Goal: Information Seeking & Learning: Learn about a topic

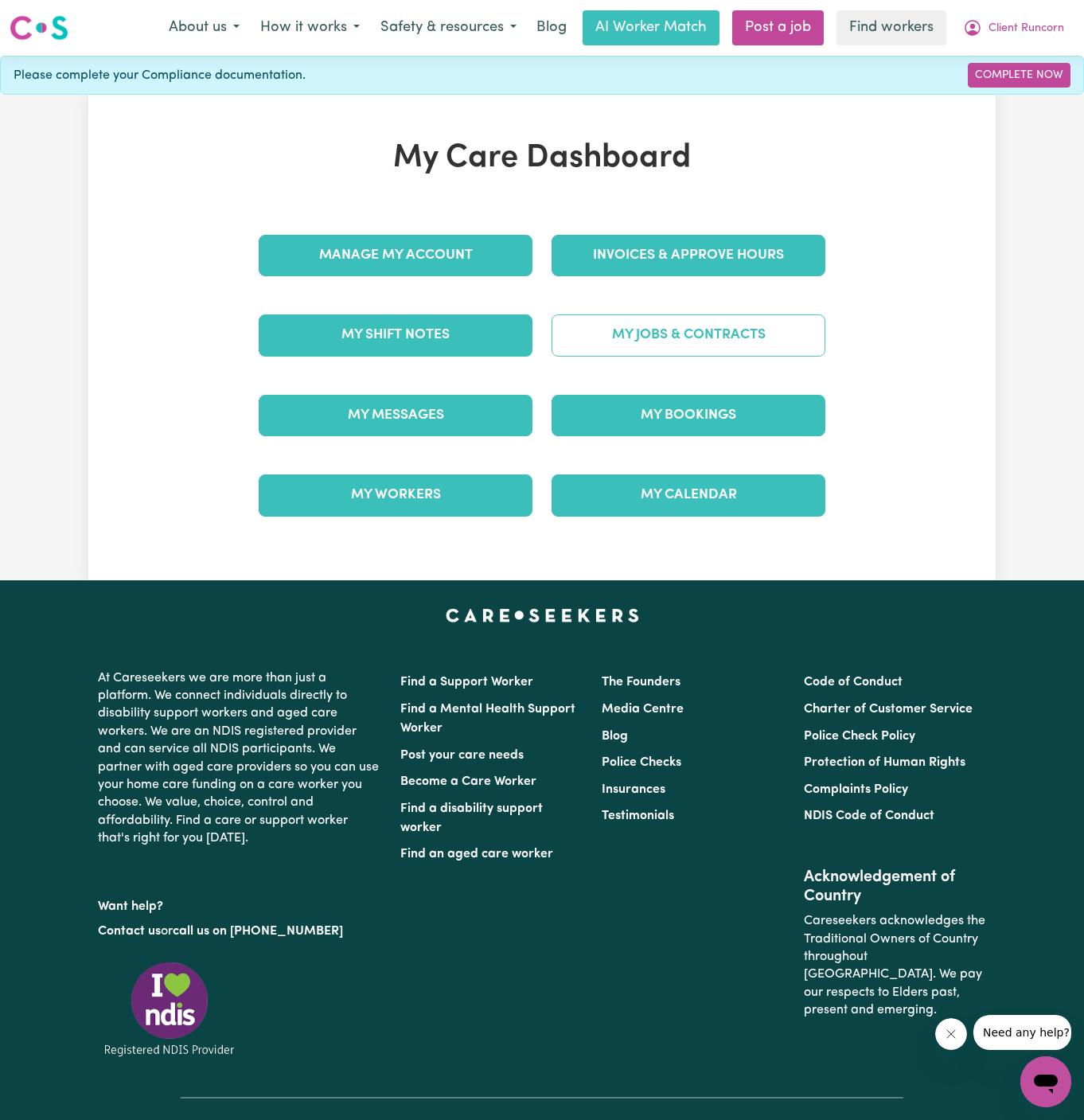
click at [699, 325] on link "My Jobs & Contracts" at bounding box center [689, 334] width 274 height 41
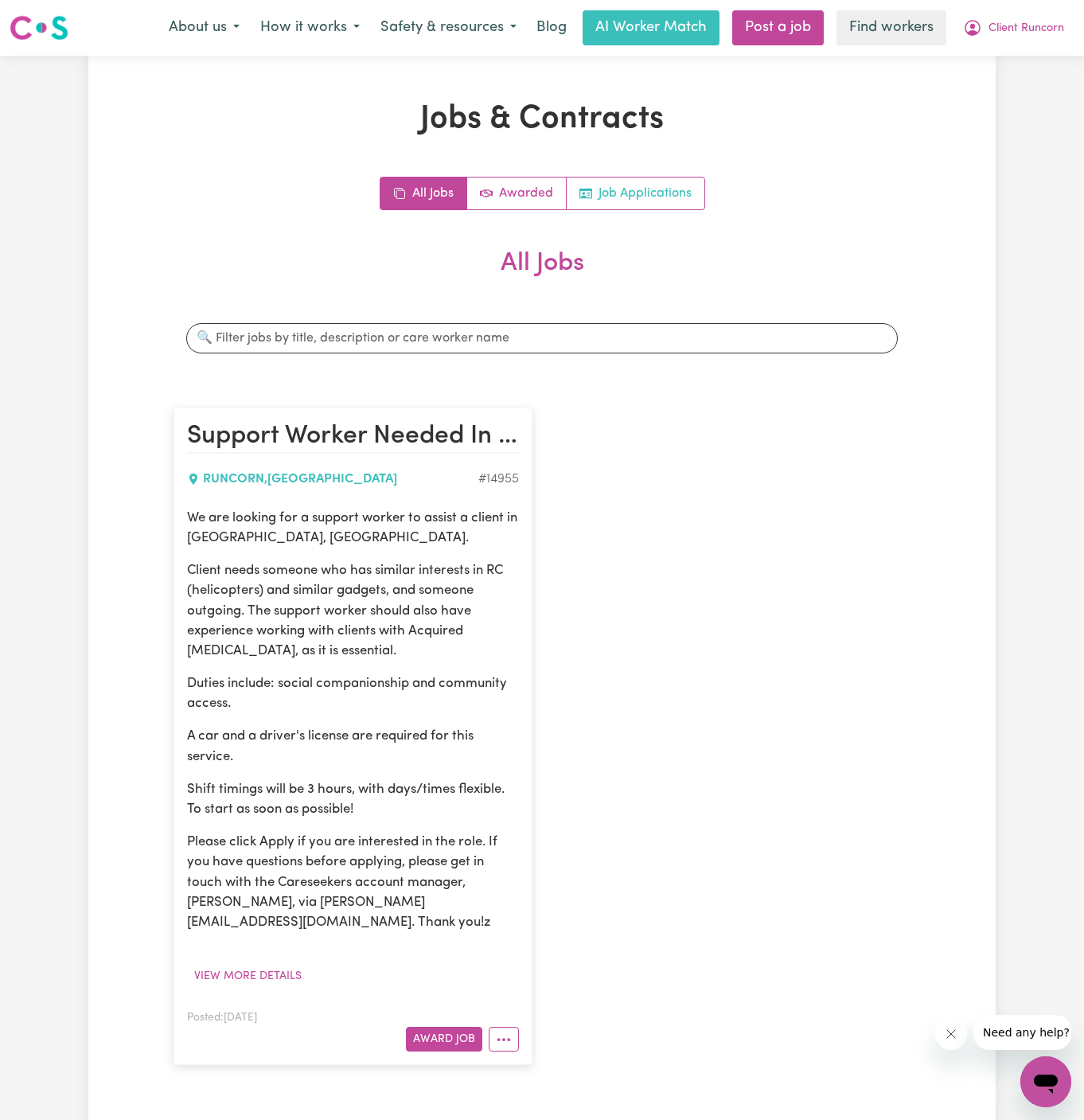
click at [640, 191] on link "Job Applications" at bounding box center [636, 193] width 138 height 32
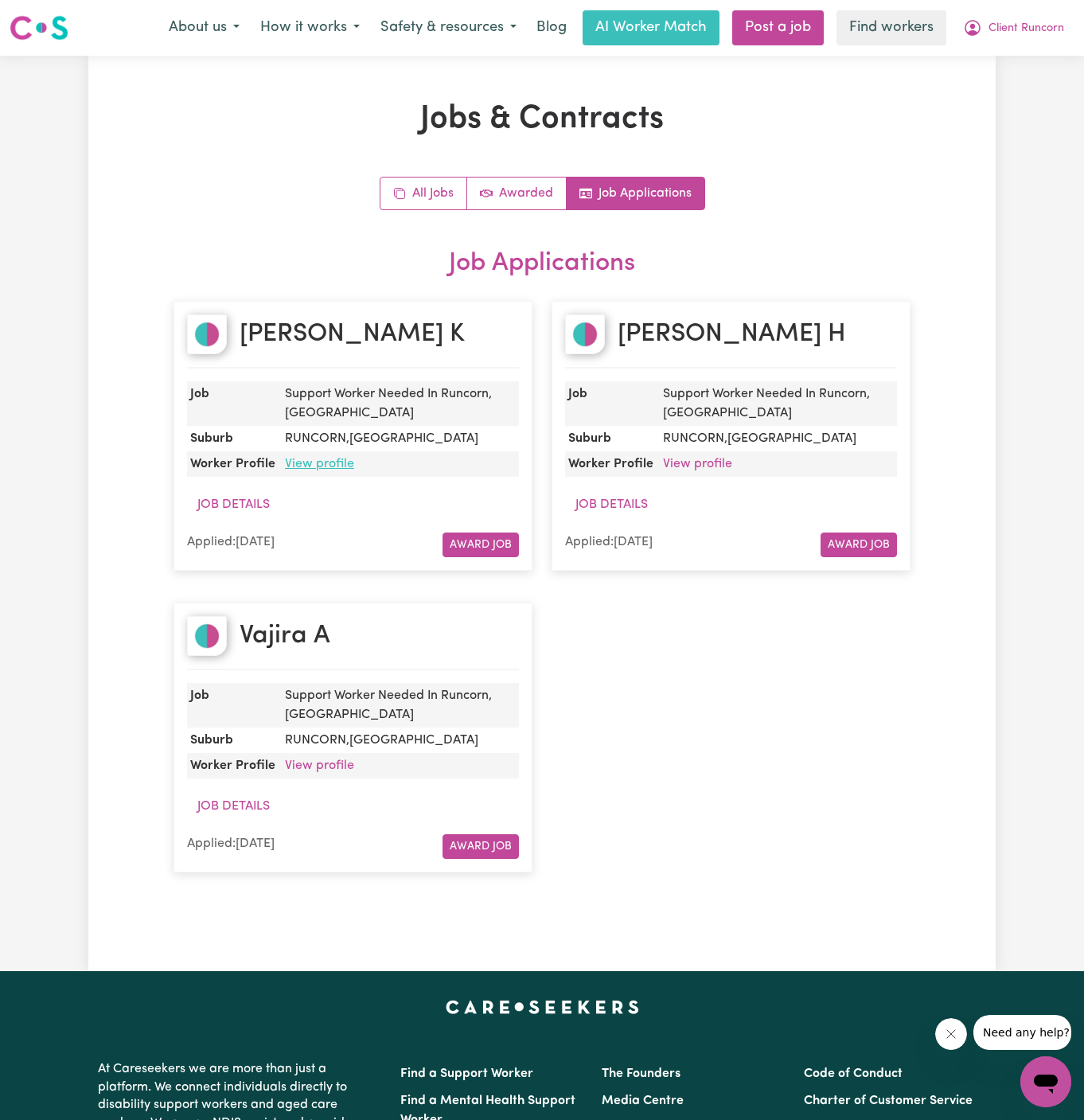
click at [314, 458] on link "View profile" at bounding box center [319, 464] width 69 height 13
click at [740, 334] on h2 "Ann-Maree H" at bounding box center [732, 334] width 229 height 30
copy h2 "Ann-Maree H"
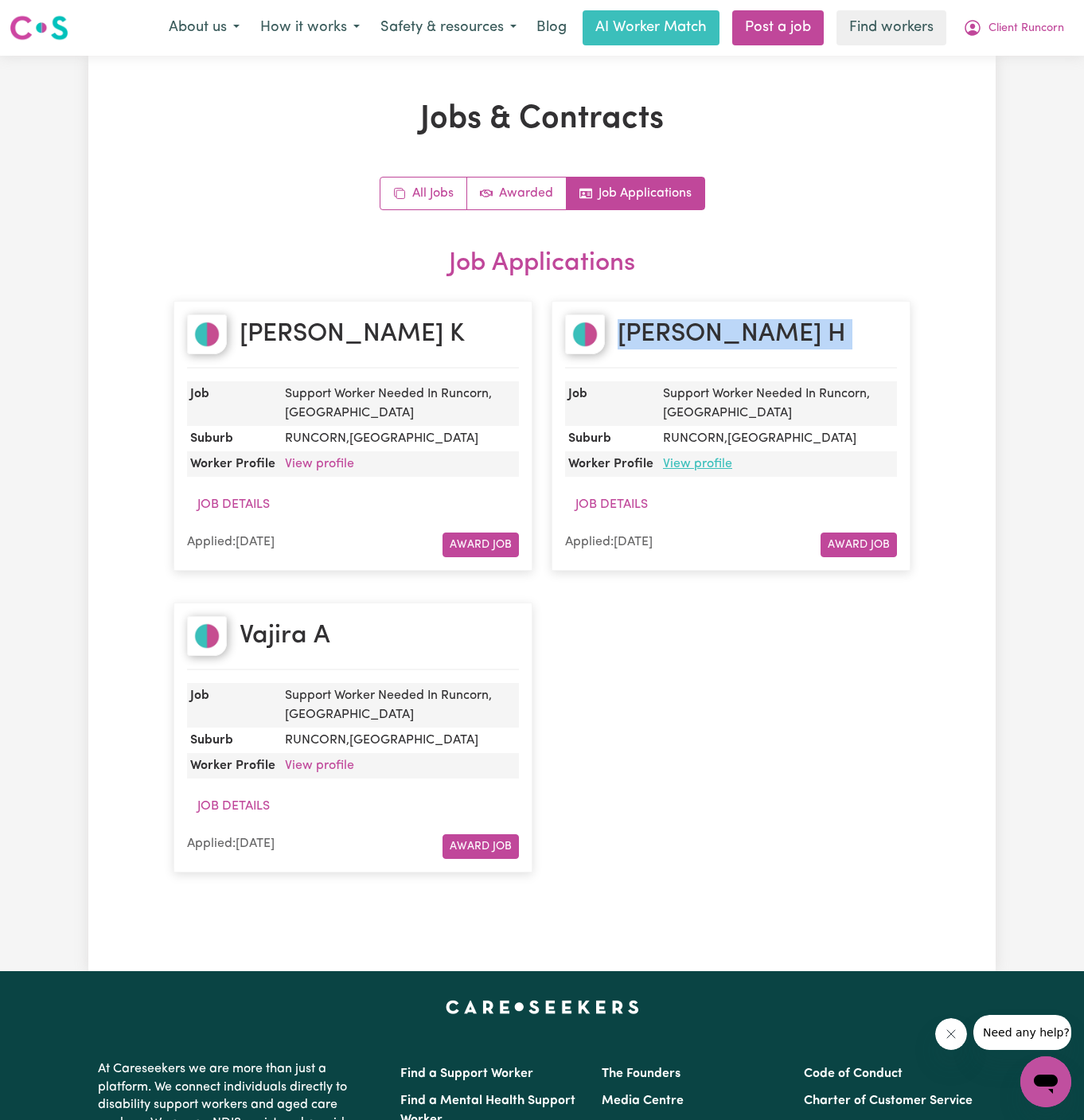
click at [708, 463] on link "View profile" at bounding box center [697, 464] width 69 height 13
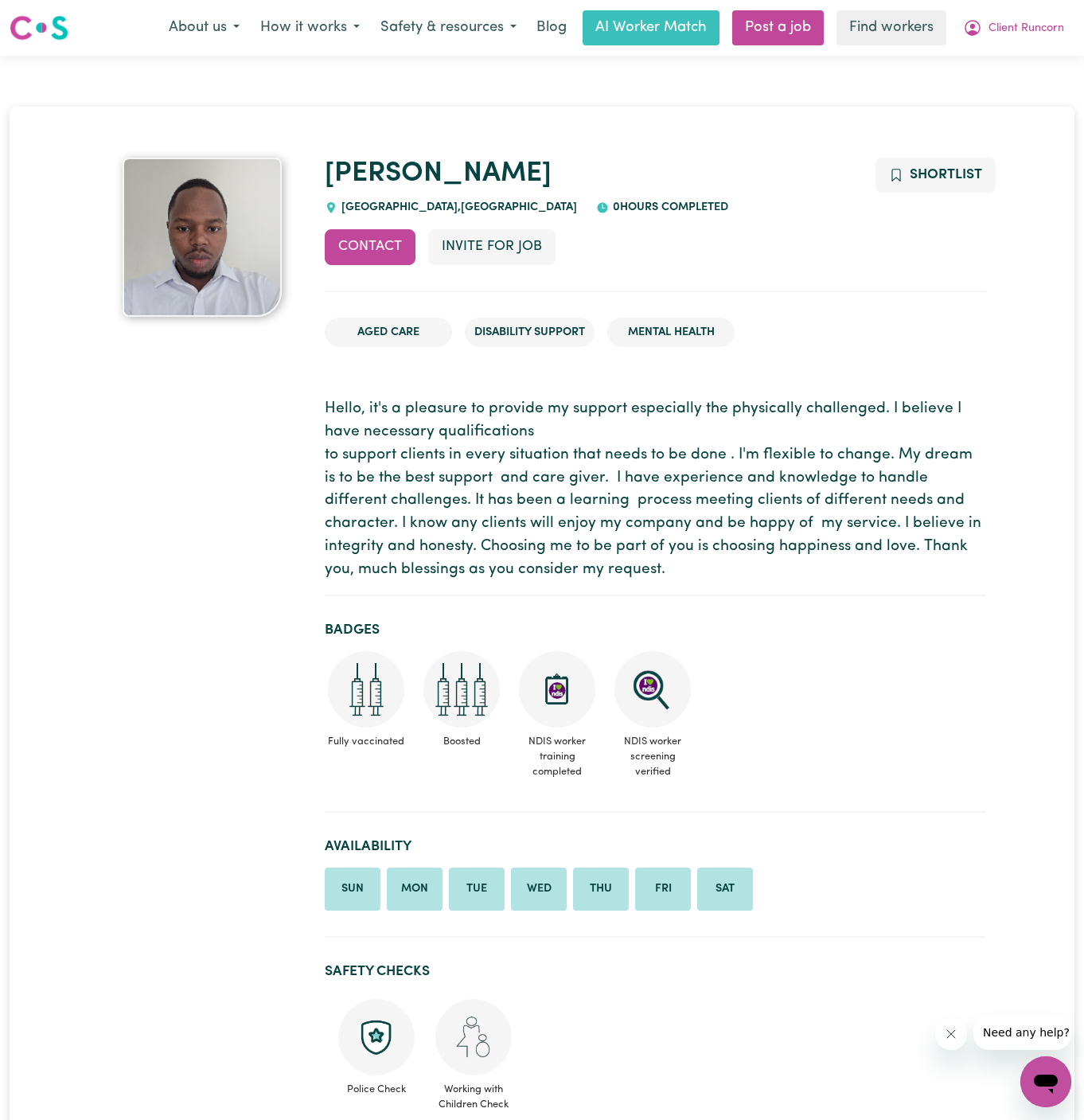
click at [385, 210] on span "SUNNYBANK SOUTH , Queensland" at bounding box center [457, 207] width 240 height 12
copy span "SUNNYBANK"
drag, startPoint x: 456, startPoint y: 207, endPoint x: 341, endPoint y: 204, distance: 115.0
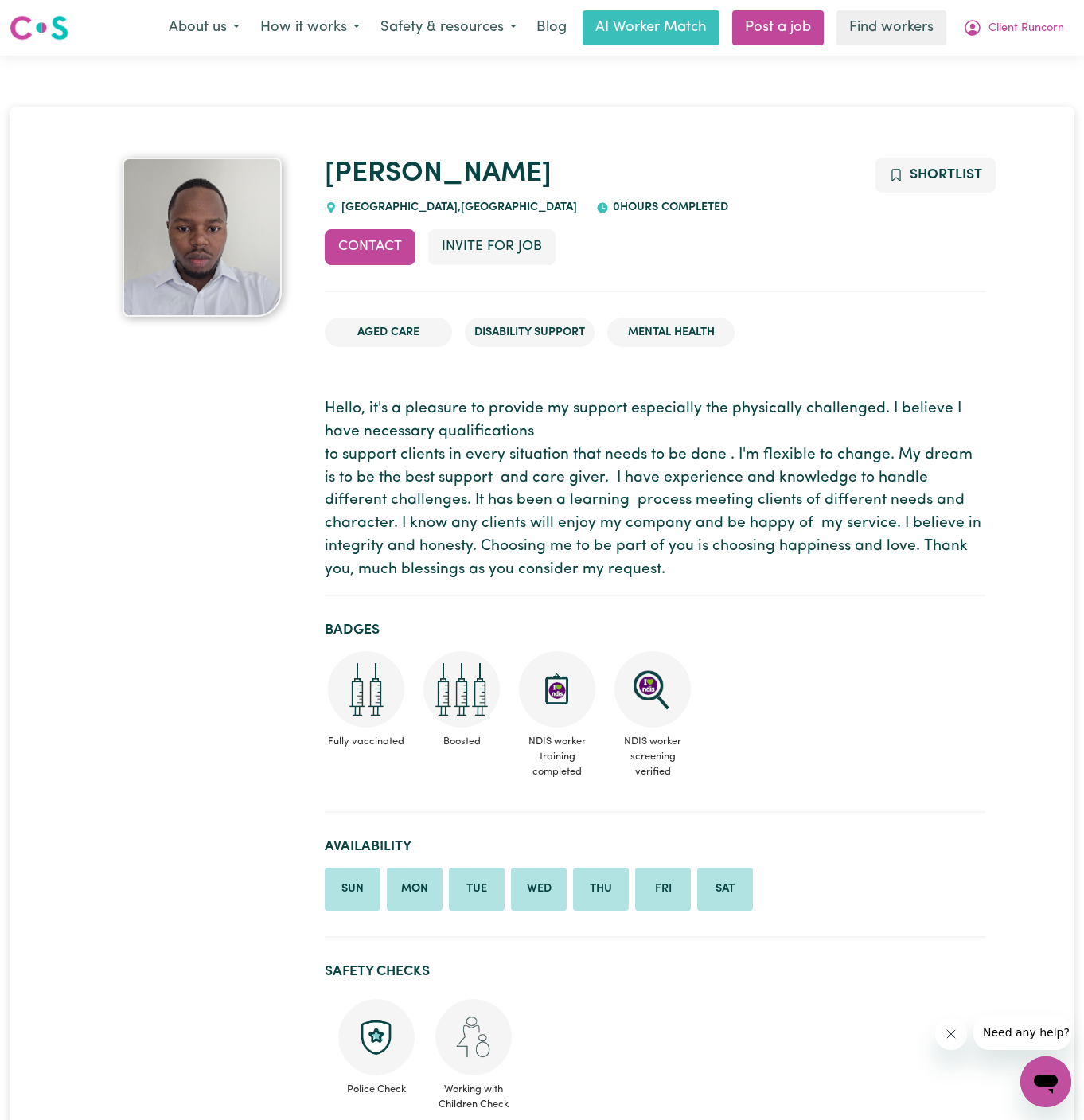
click at [341, 204] on span "SUNNYBANK SOUTH , Queensland" at bounding box center [457, 207] width 240 height 12
copy span "SUNNYBANK SOUTH ,"
click at [439, 183] on h1 "Dishan" at bounding box center [656, 175] width 661 height 33
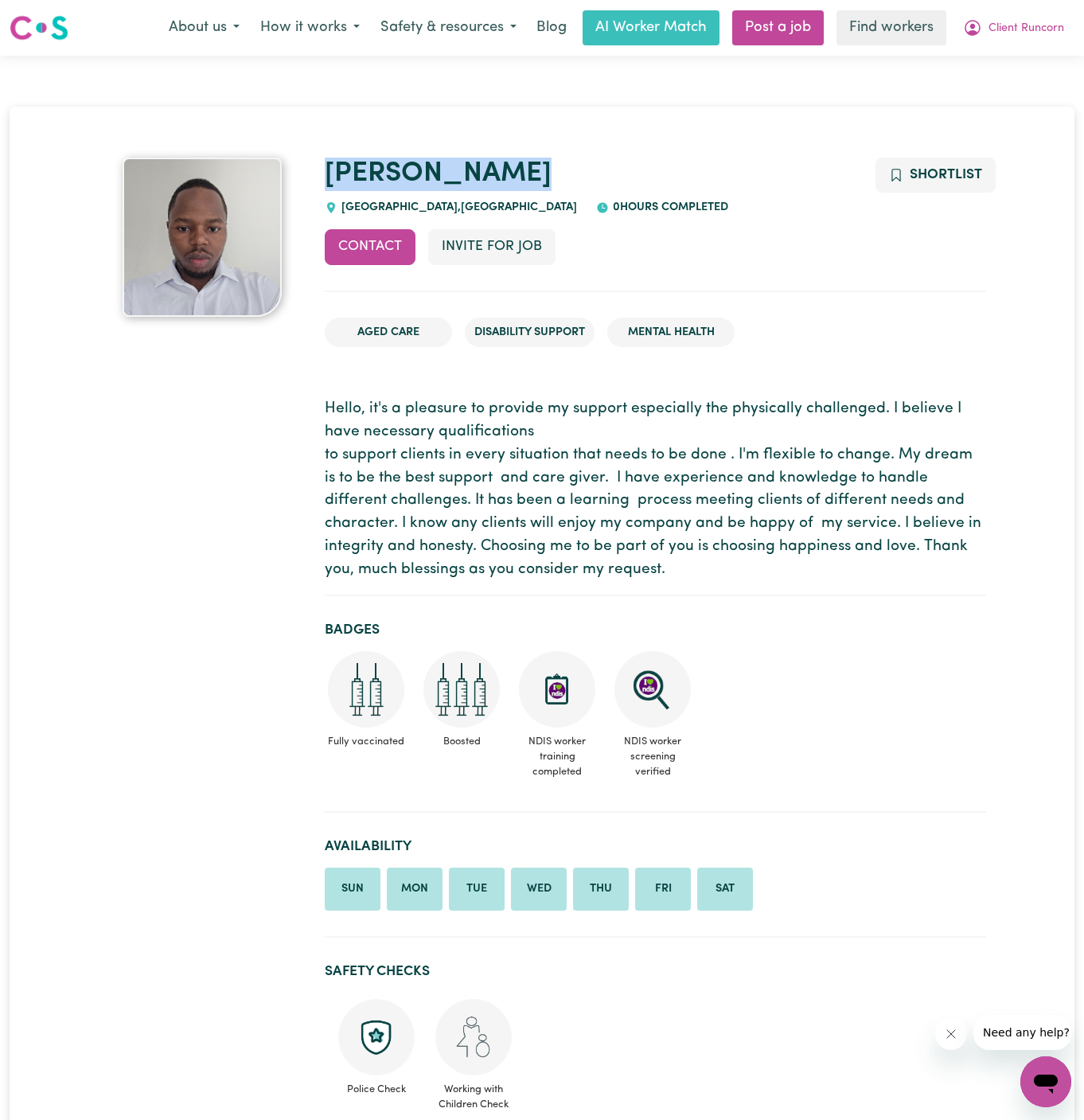
copy link "Dishan"
click at [460, 184] on h1 "Dishan" at bounding box center [656, 175] width 661 height 33
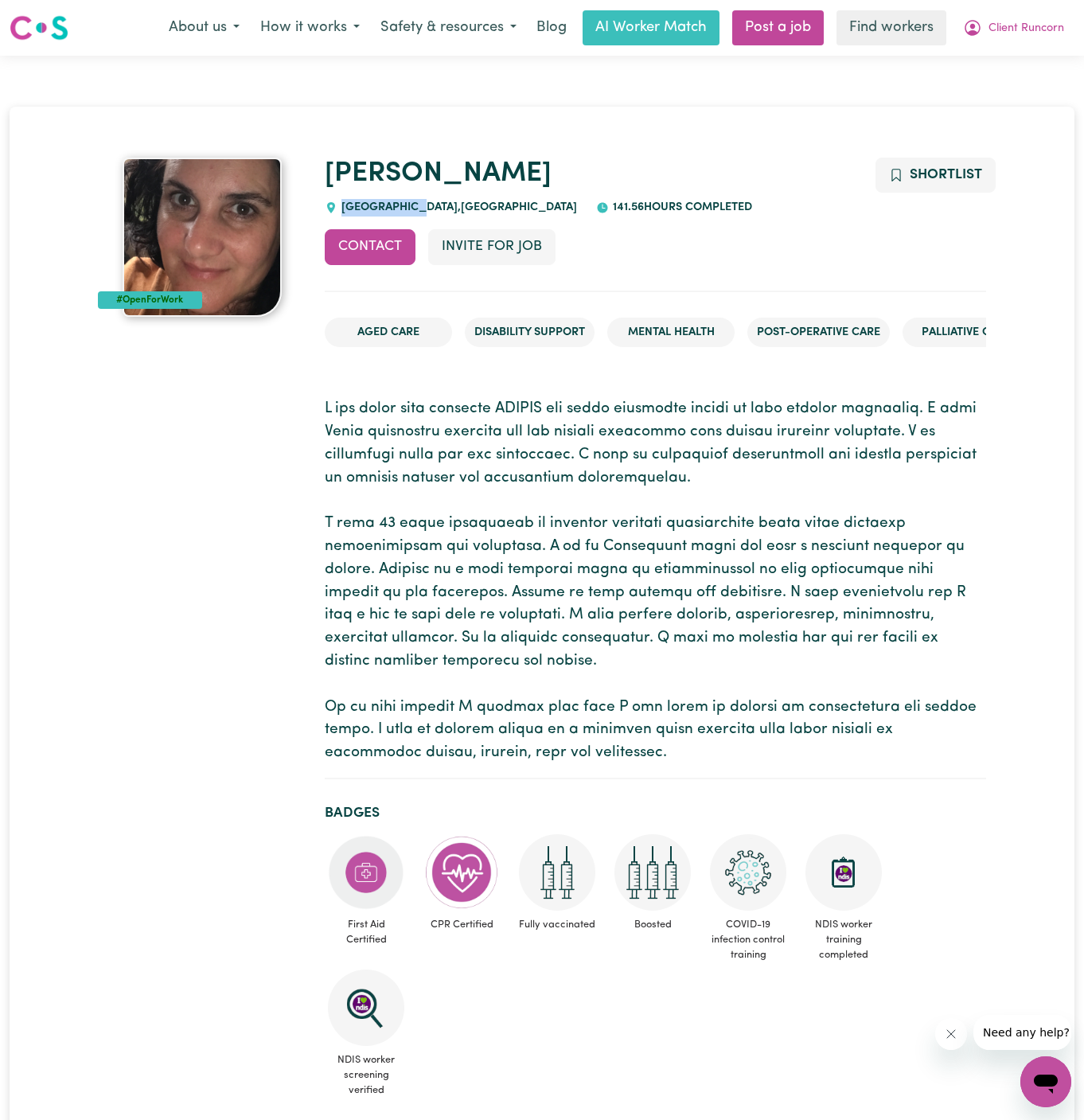
drag, startPoint x: 423, startPoint y: 209, endPoint x: 344, endPoint y: 205, distance: 79.1
click at [344, 205] on span "[GEOGRAPHIC_DATA] , [GEOGRAPHIC_DATA]" at bounding box center [457, 207] width 240 height 12
copy span "[GEOGRAPHIC_DATA]"
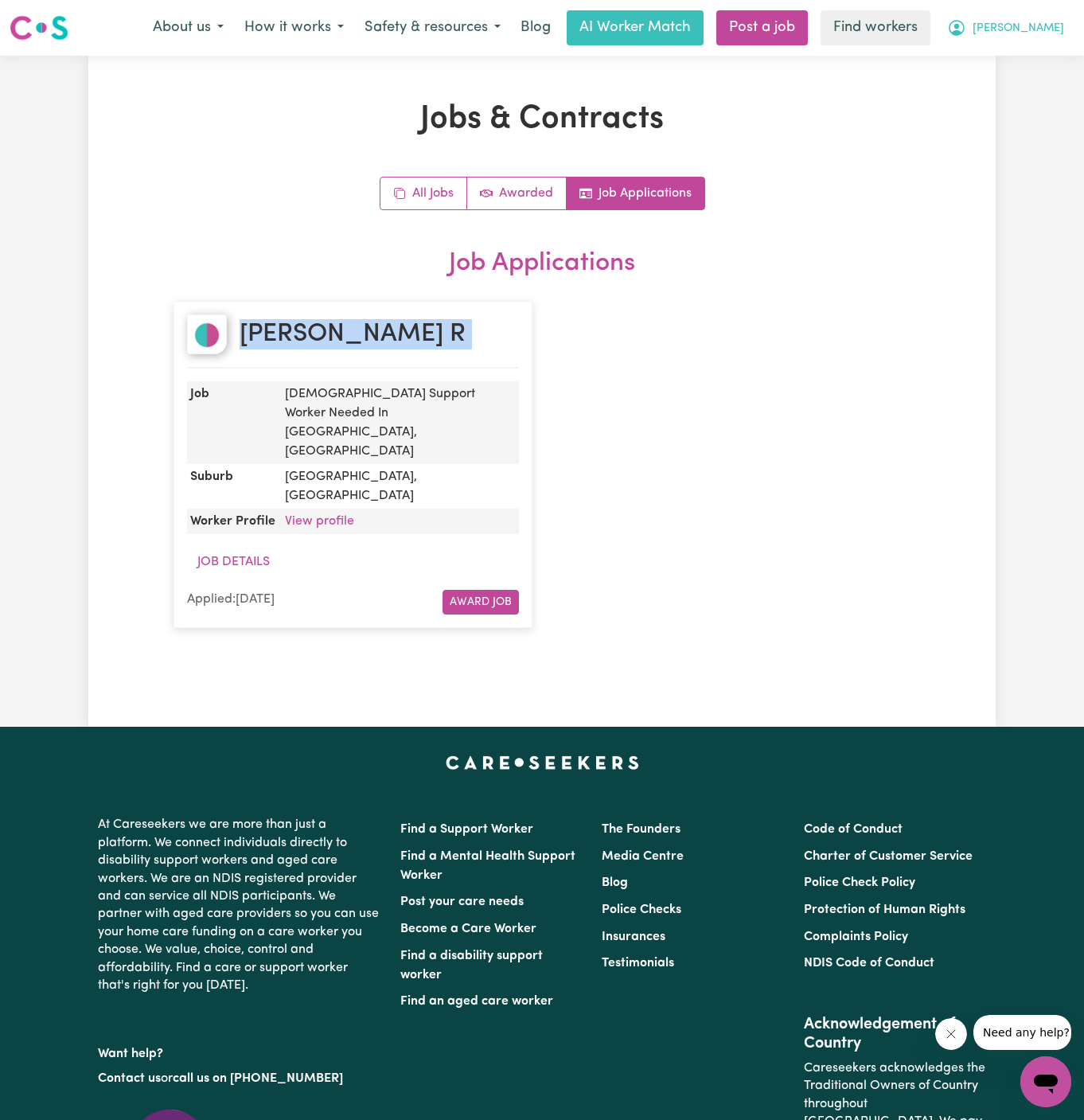
drag, startPoint x: 1056, startPoint y: 27, endPoint x: 1056, endPoint y: 39, distance: 12.0
click at [1056, 27] on span "Judith" at bounding box center [1019, 28] width 92 height 17
click at [1056, 72] on link "My Dashboard" at bounding box center [1011, 62] width 126 height 30
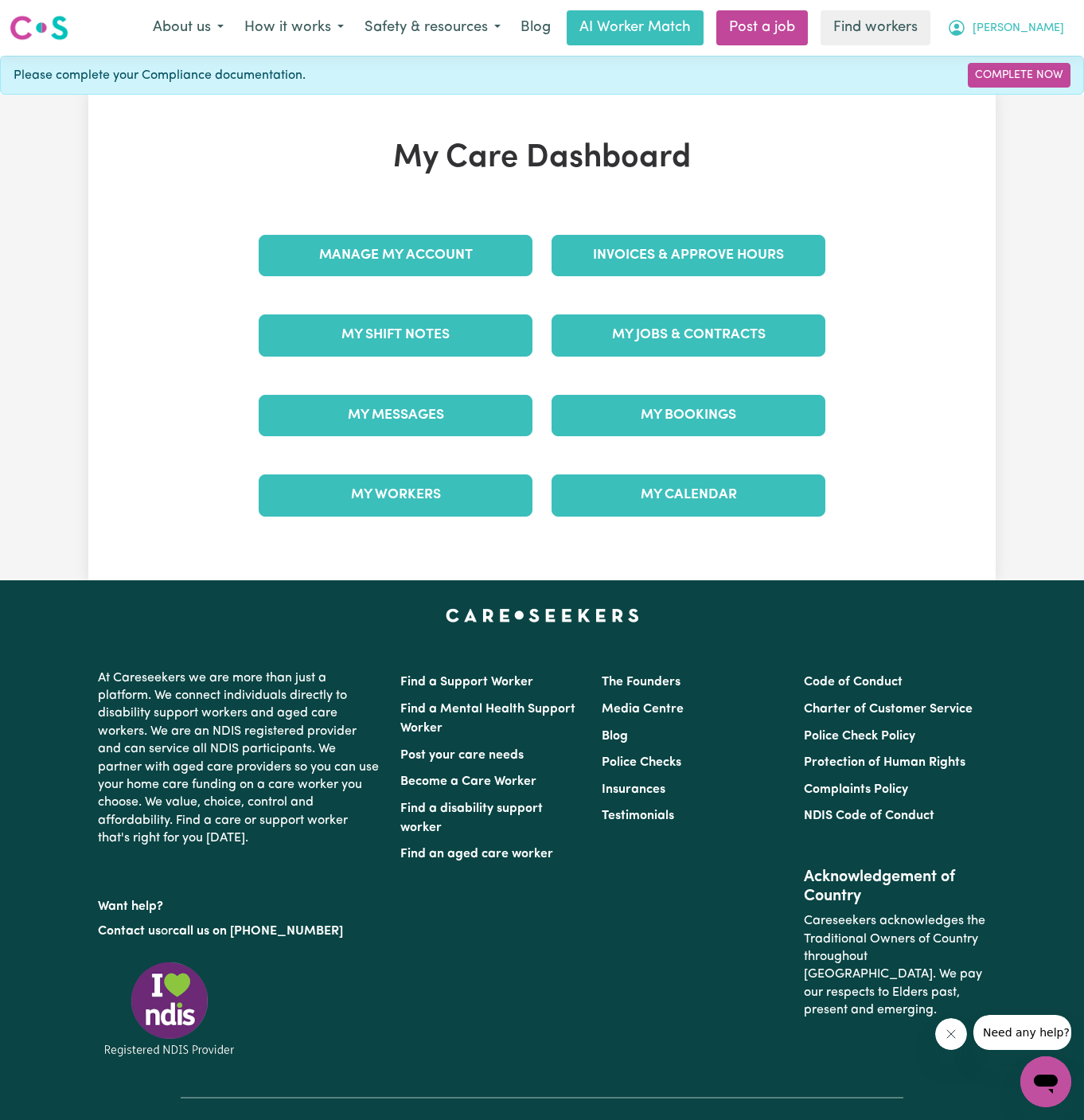
click at [1062, 26] on button "Judith" at bounding box center [1006, 28] width 138 height 33
click at [1047, 79] on link "Logout" at bounding box center [1011, 91] width 126 height 30
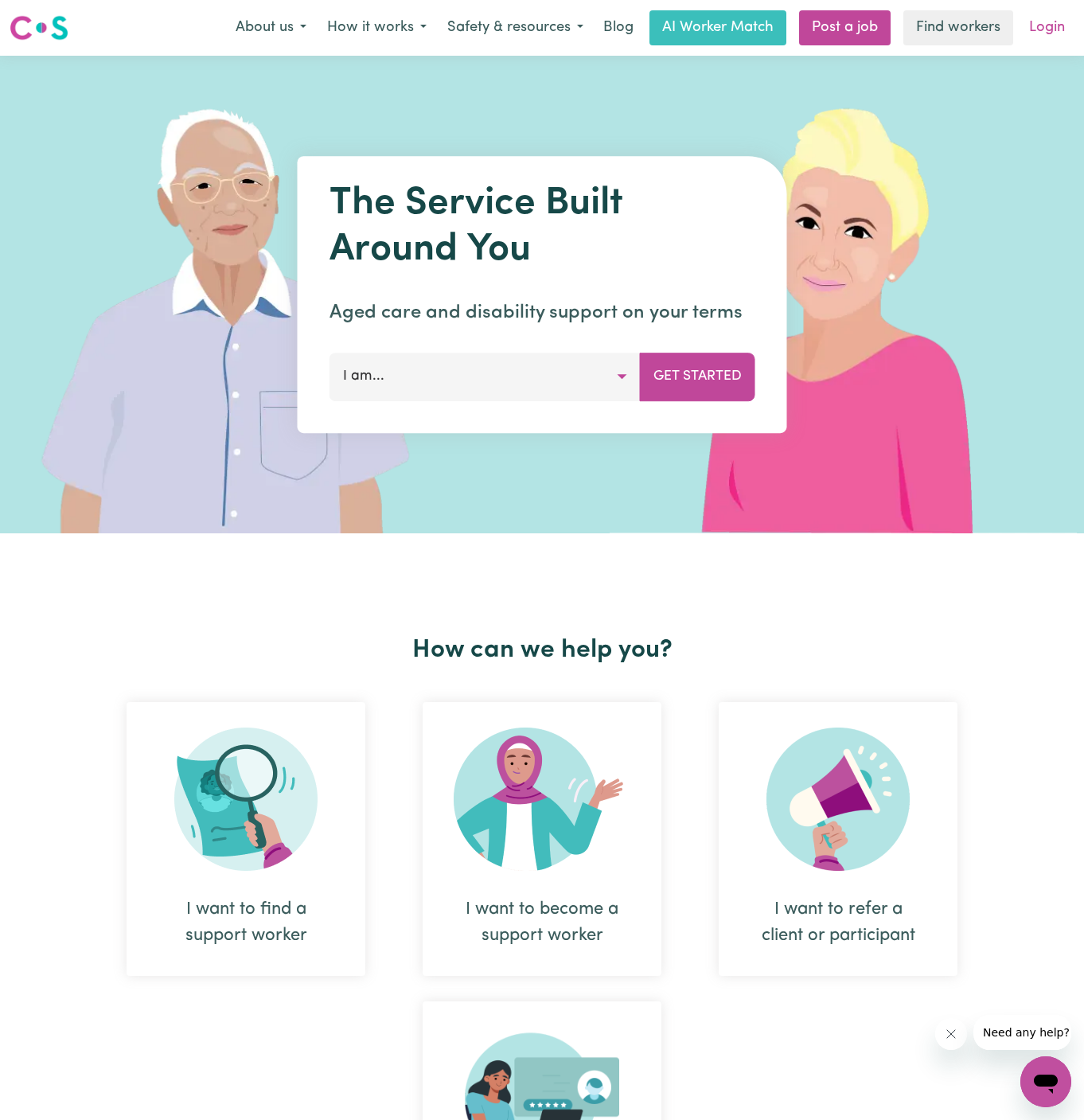
click at [1057, 27] on link "Login" at bounding box center [1047, 28] width 55 height 35
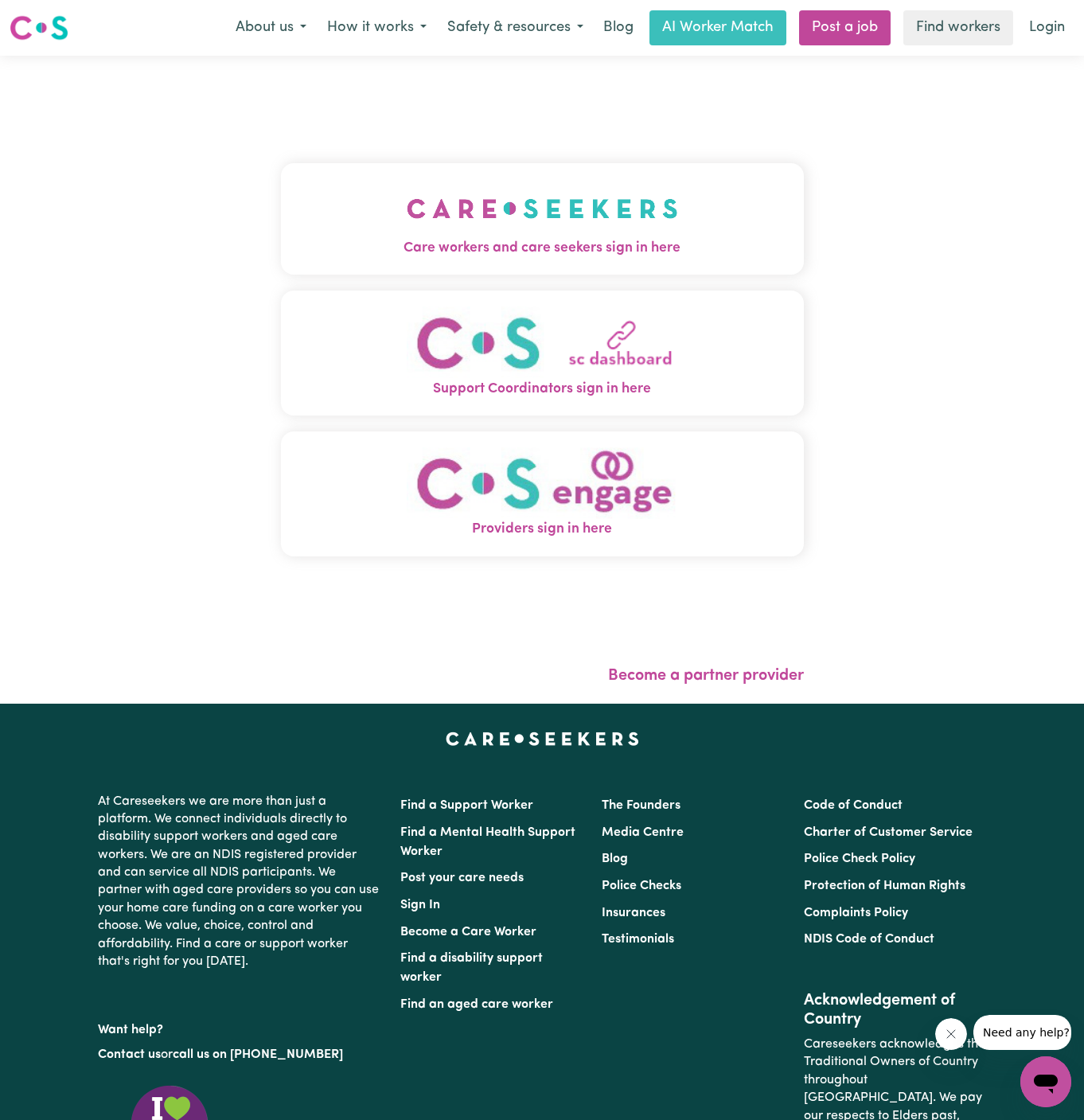
click at [485, 182] on img "Care workers and care seekers sign in here" at bounding box center [543, 209] width 272 height 59
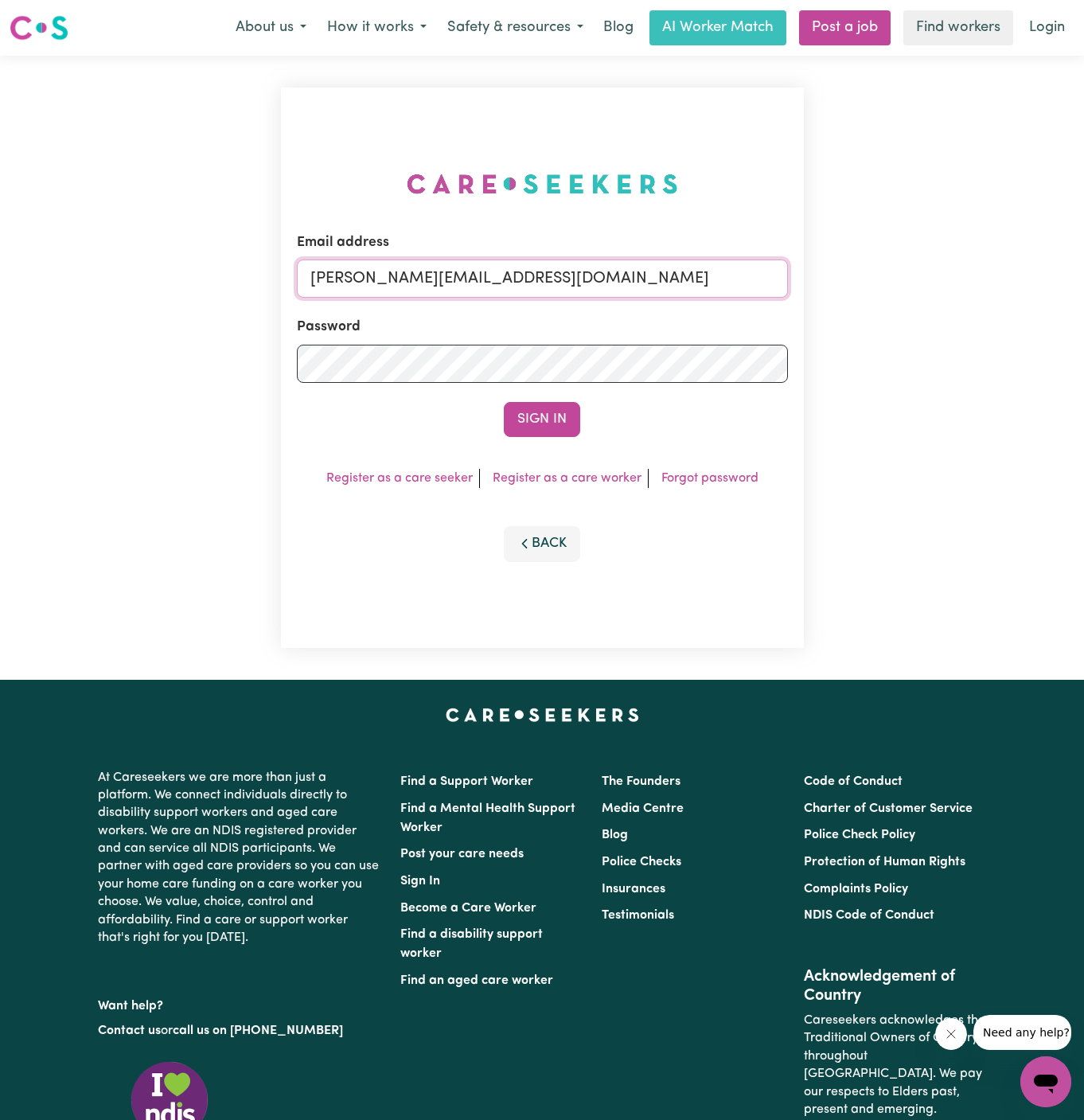
click at [628, 287] on input "dyan@careseekers.com.au" at bounding box center [542, 279] width 491 height 39
click at [587, 299] on form "Email address moureenqTC@careseekers.com.au Password Sign In" at bounding box center [542, 334] width 491 height 205
click at [604, 277] on input "moureenqTC@careseekers.com.au" at bounding box center [542, 279] width 491 height 39
drag, startPoint x: 391, startPoint y: 278, endPoint x: 638, endPoint y: 296, distance: 247.7
click at [638, 296] on input "superuser~hsgill1336719@gmail.com" at bounding box center [542, 279] width 491 height 39
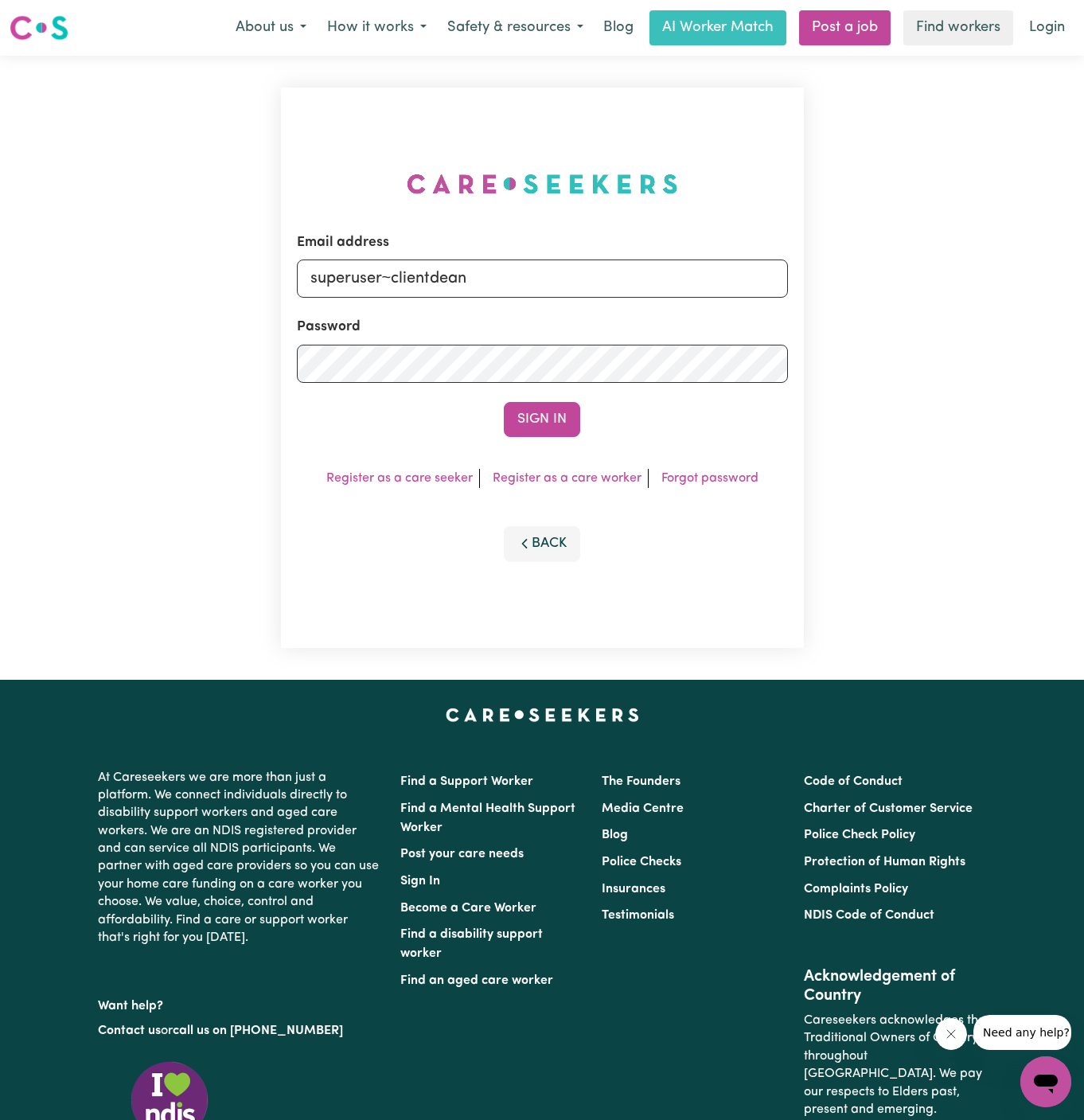
type input "superuser~ClientDeanParkHCK@careseekers.com.au"
click at [568, 402] on button "Sign In" at bounding box center [542, 420] width 76 height 35
